Goal: Transaction & Acquisition: Purchase product/service

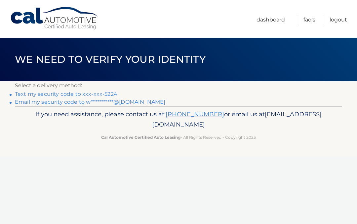
click at [110, 92] on link "Text my security code to xxx-xxx-5224" at bounding box center [66, 94] width 102 height 6
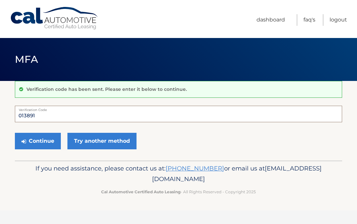
type input "013891"
click at [45, 143] on button "Continue" at bounding box center [38, 141] width 46 height 17
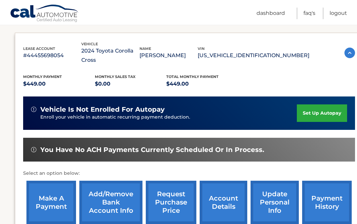
scroll to position [105, 0]
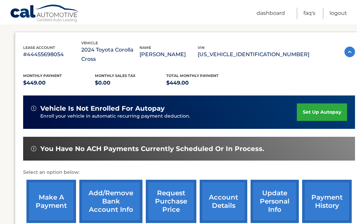
click at [54, 195] on link "make a payment" at bounding box center [51, 201] width 50 height 43
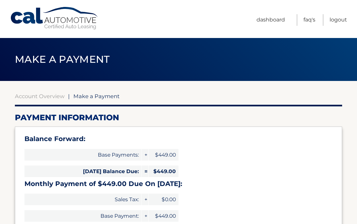
select select "NzczMzlhZmItMzdlOC00NTkxLWFjYmItMDkzMGE3MjkyOGM2"
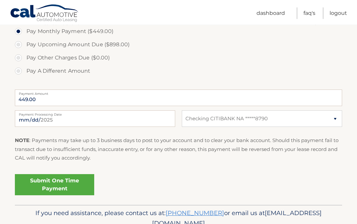
scroll to position [248, 0]
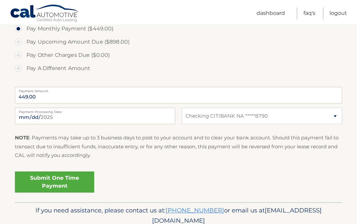
click at [83, 181] on link "Submit One Time Payment" at bounding box center [54, 181] width 79 height 21
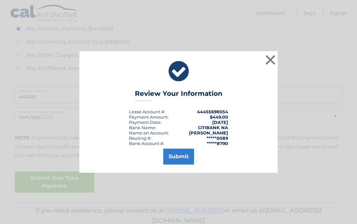
click at [183, 164] on button "Submit" at bounding box center [178, 157] width 31 height 16
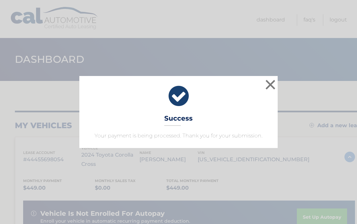
click at [274, 84] on button "×" at bounding box center [269, 84] width 13 height 13
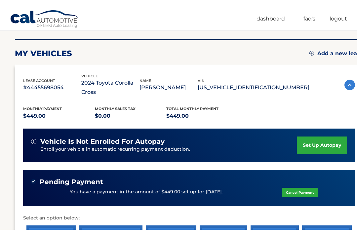
scroll to position [65, 0]
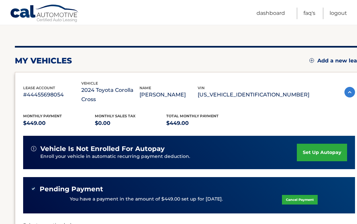
click at [137, 1] on nav "Menu Dashboard FAQ's Logout" at bounding box center [225, 12] width 242 height 25
